Goal: Task Accomplishment & Management: Manage account settings

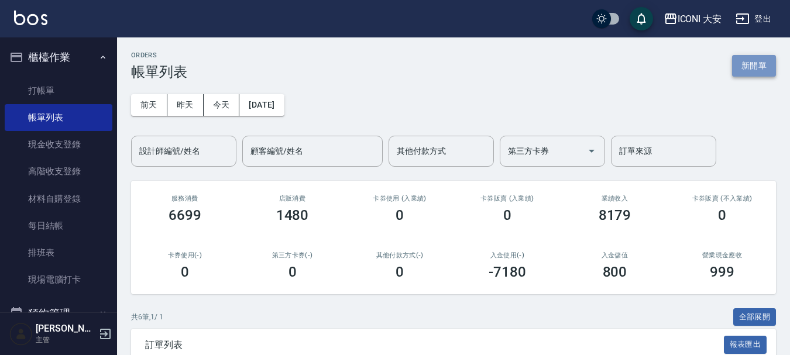
click at [755, 70] on button "新開單" at bounding box center [754, 66] width 44 height 22
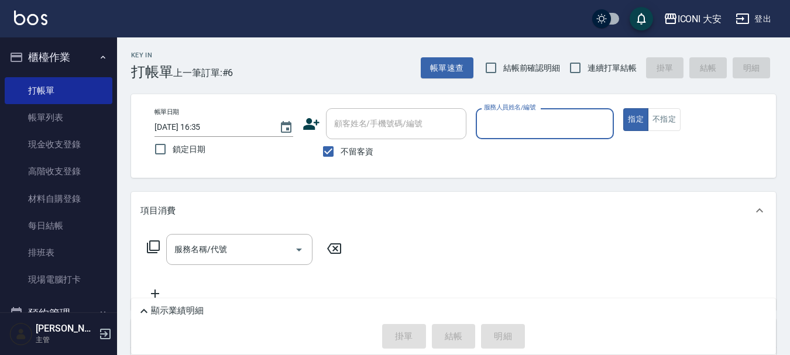
click at [538, 126] on input "服務人員姓名/編號" at bounding box center [545, 124] width 128 height 20
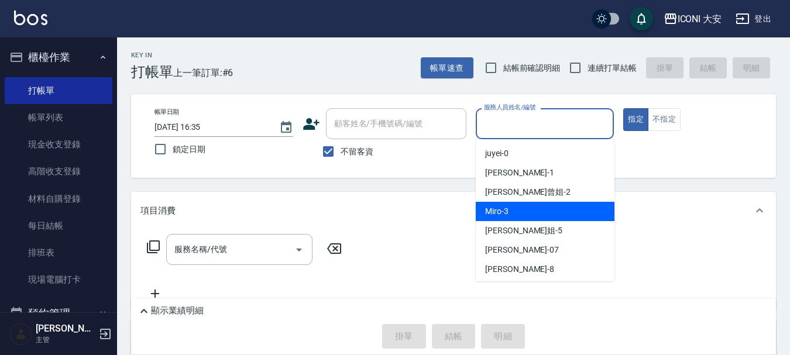
drag, startPoint x: 543, startPoint y: 217, endPoint x: 474, endPoint y: 203, distance: 69.8
click at [543, 217] on div "Miro -3" at bounding box center [545, 211] width 139 height 19
type input "Miro-3"
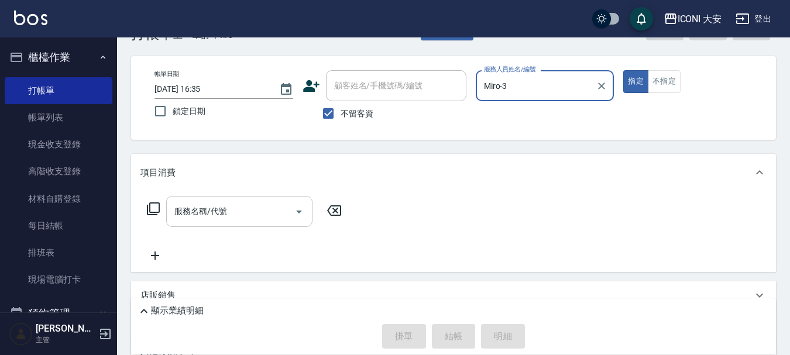
scroll to position [59, 0]
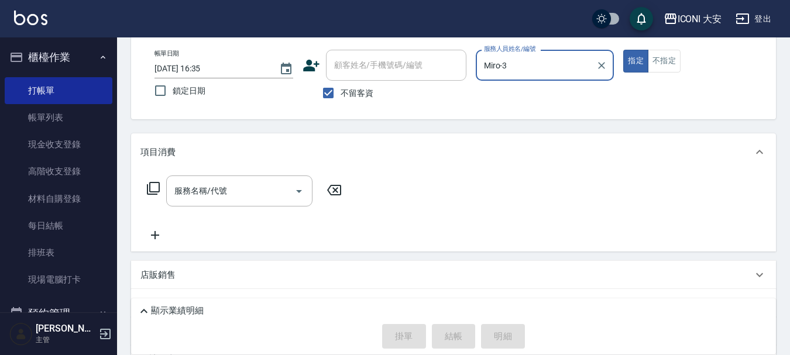
click at [159, 191] on icon at bounding box center [153, 188] width 13 height 13
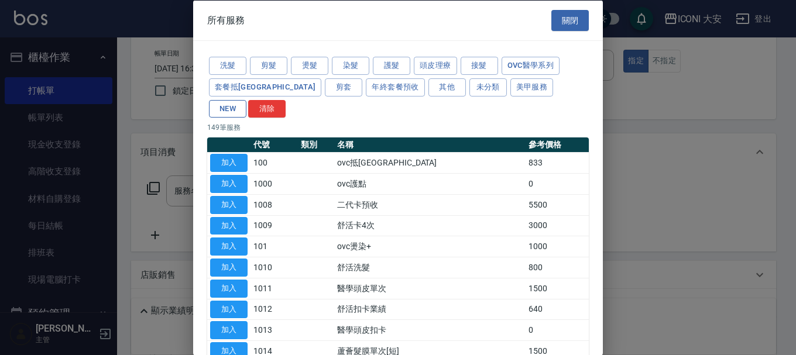
click at [246, 100] on button "NEW" at bounding box center [227, 109] width 37 height 18
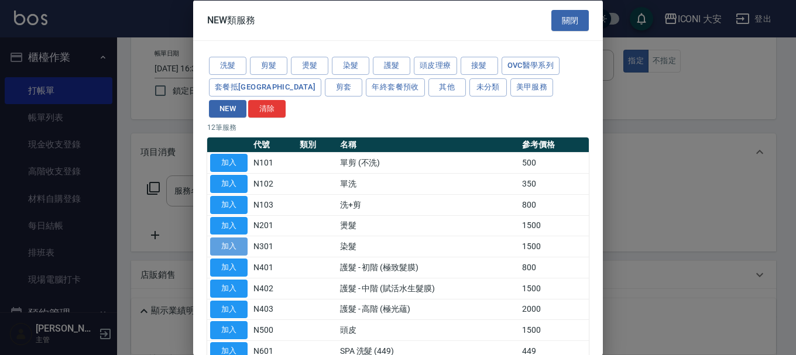
click at [232, 238] on button "加入" at bounding box center [228, 247] width 37 height 18
type input "染髮(N301)"
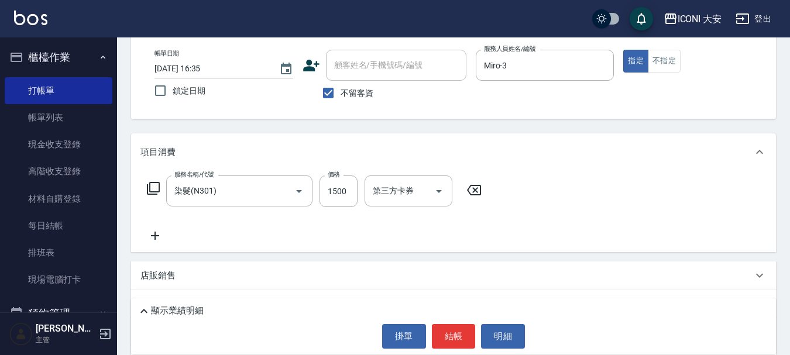
drag, startPoint x: 371, startPoint y: 197, endPoint x: 362, endPoint y: 198, distance: 9.5
click at [370, 197] on input "第三方卡券" at bounding box center [400, 191] width 60 height 20
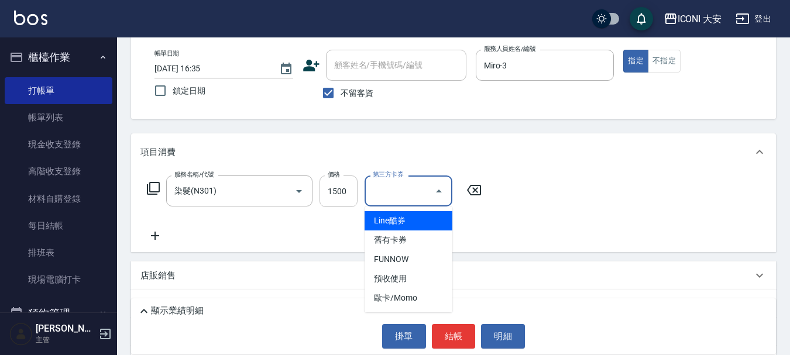
click at [341, 198] on input "1500" at bounding box center [339, 192] width 38 height 32
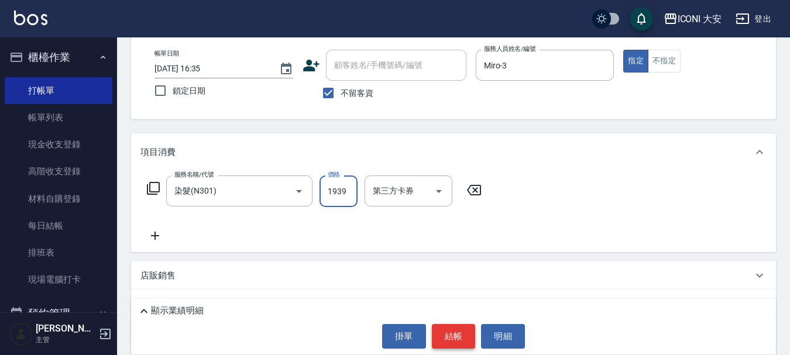
type input "1939"
click at [454, 330] on button "結帳" at bounding box center [454, 336] width 44 height 25
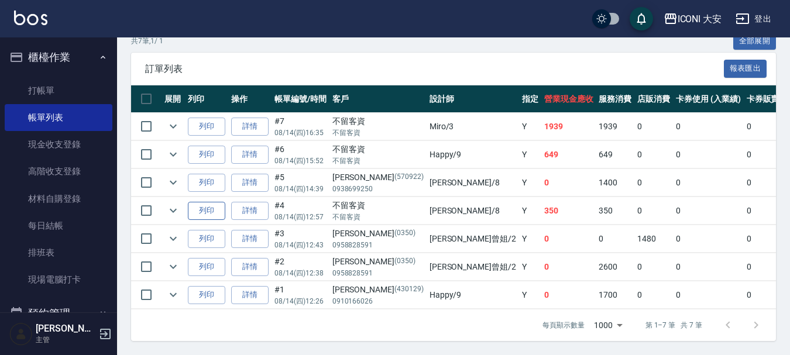
scroll to position [285, 0]
click at [248, 122] on link "詳情" at bounding box center [249, 127] width 37 height 18
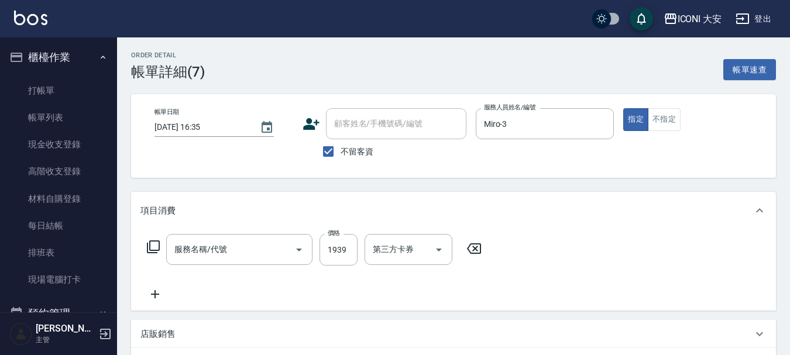
checkbox input "true"
type input "Miro-3"
type input "染髮(N301)"
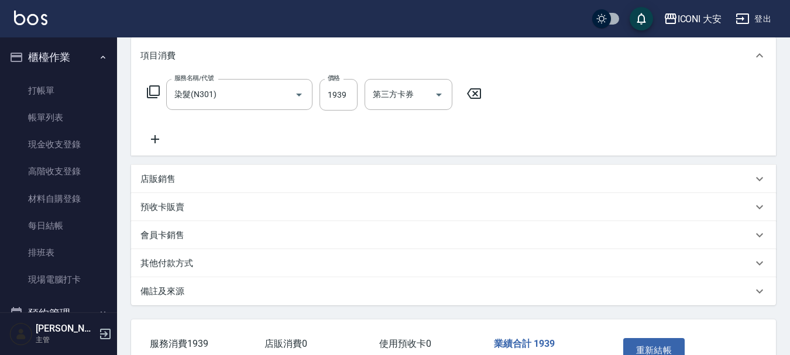
scroll to position [176, 0]
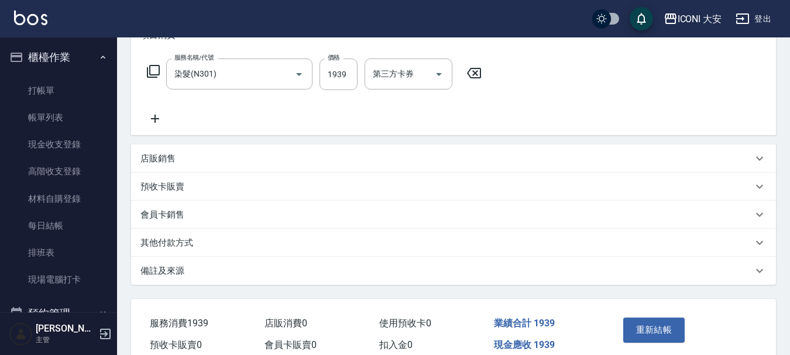
click at [177, 242] on p "其他付款方式" at bounding box center [166, 243] width 53 height 12
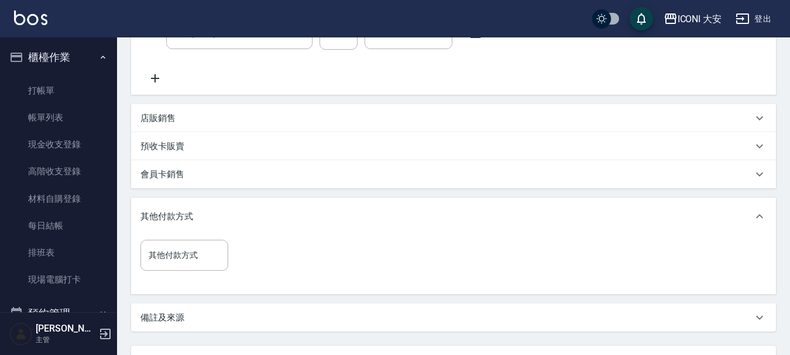
scroll to position [234, 0]
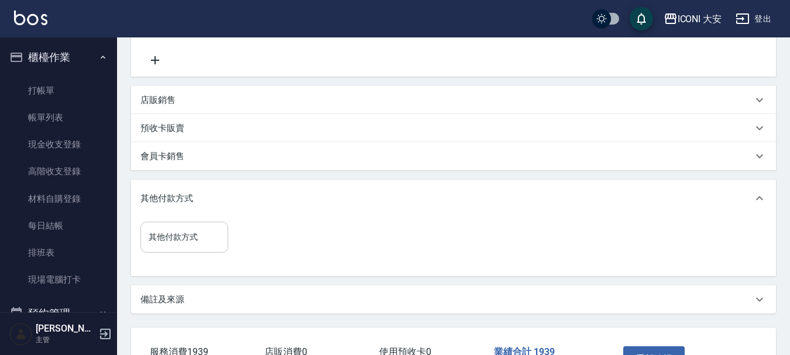
click at [198, 242] on input "其他付款方式" at bounding box center [184, 237] width 77 height 20
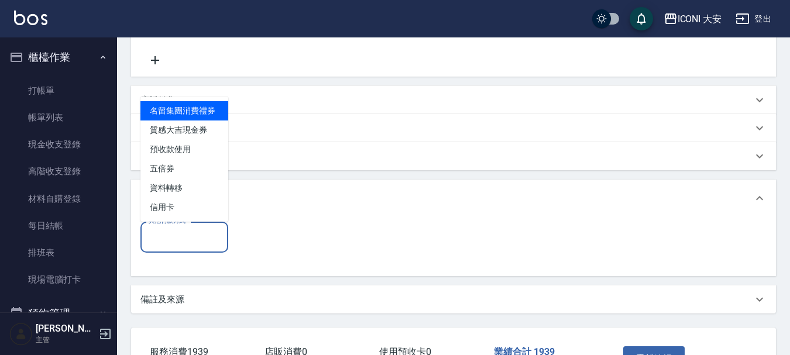
type input "1"
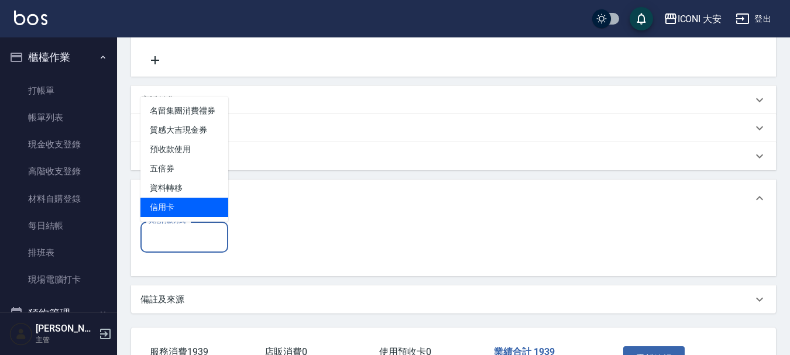
click at [193, 204] on span "信用卡" at bounding box center [184, 207] width 88 height 19
type input "信用卡"
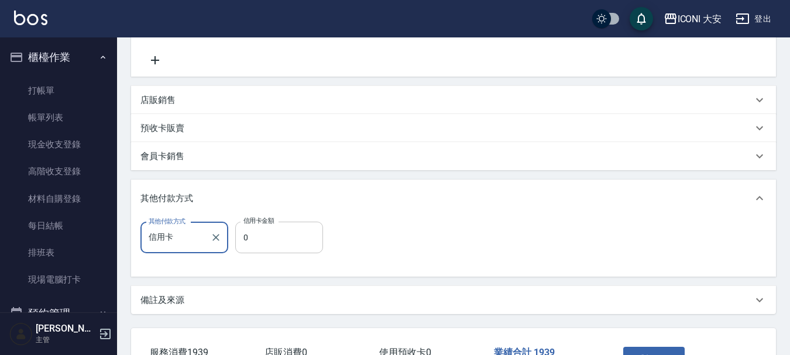
click at [259, 243] on input "0" at bounding box center [279, 238] width 88 height 32
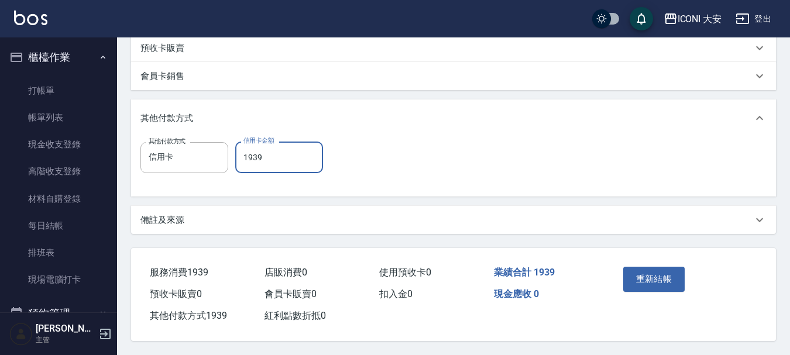
scroll to position [320, 0]
type input "1939"
click at [630, 271] on button "重新結帳" at bounding box center [654, 279] width 62 height 25
